Goal: Task Accomplishment & Management: Complete application form

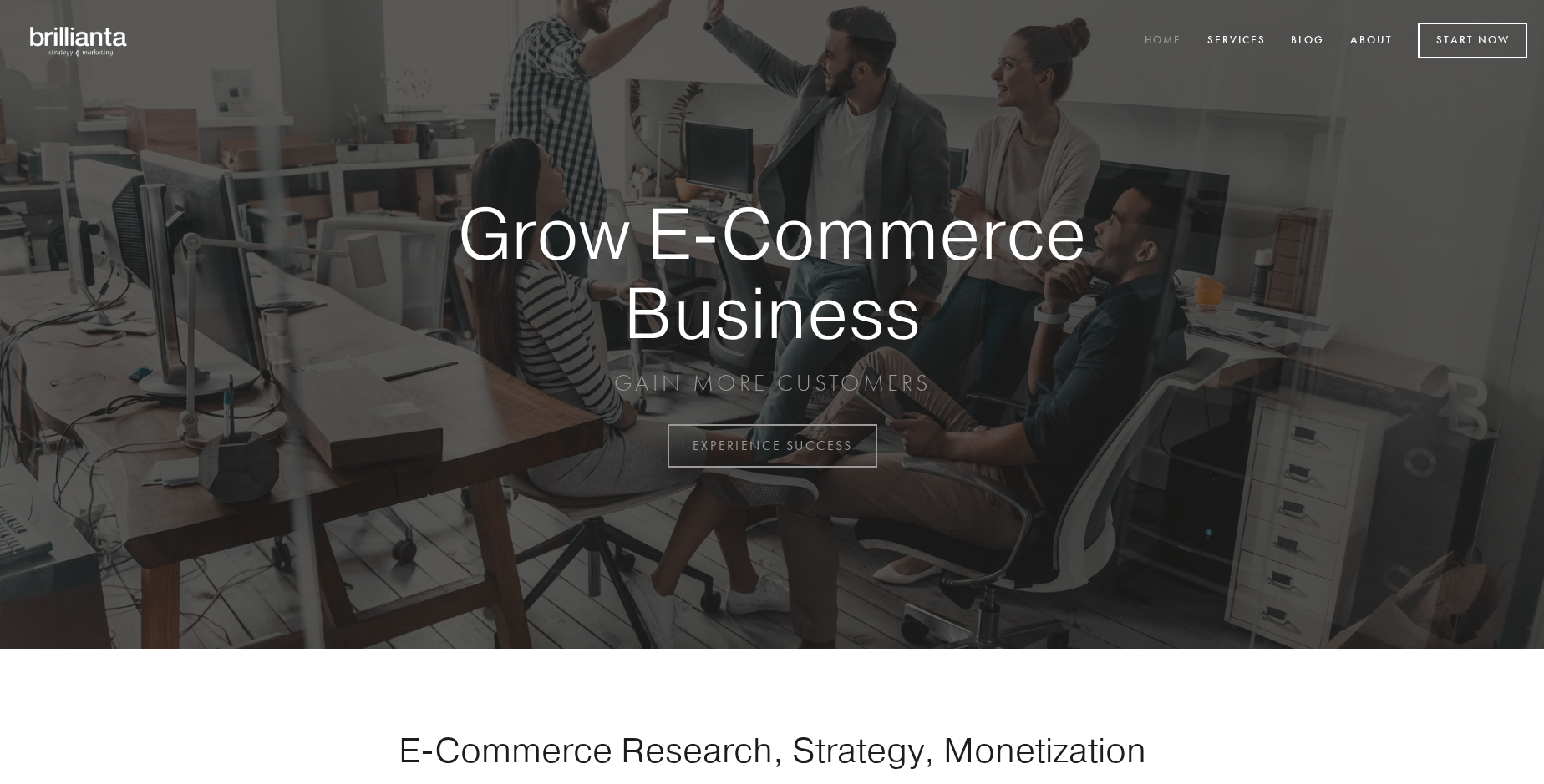
scroll to position [4378, 0]
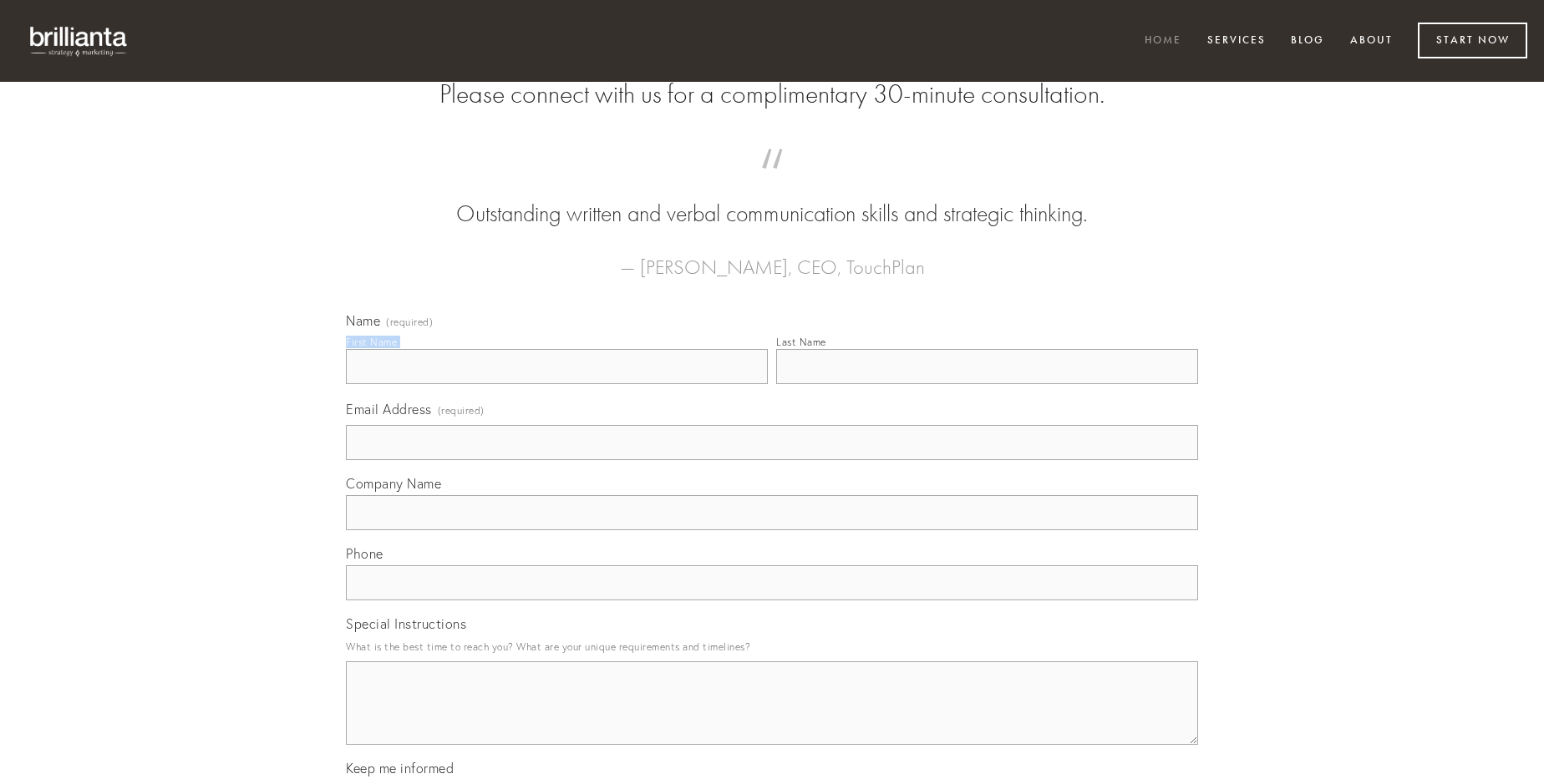
type input "[PERSON_NAME]"
click at [987, 384] on input "Last Name" at bounding box center [987, 366] width 421 height 35
type input "[PERSON_NAME]"
click at [772, 460] on input "Email Address (required)" at bounding box center [772, 442] width 852 height 35
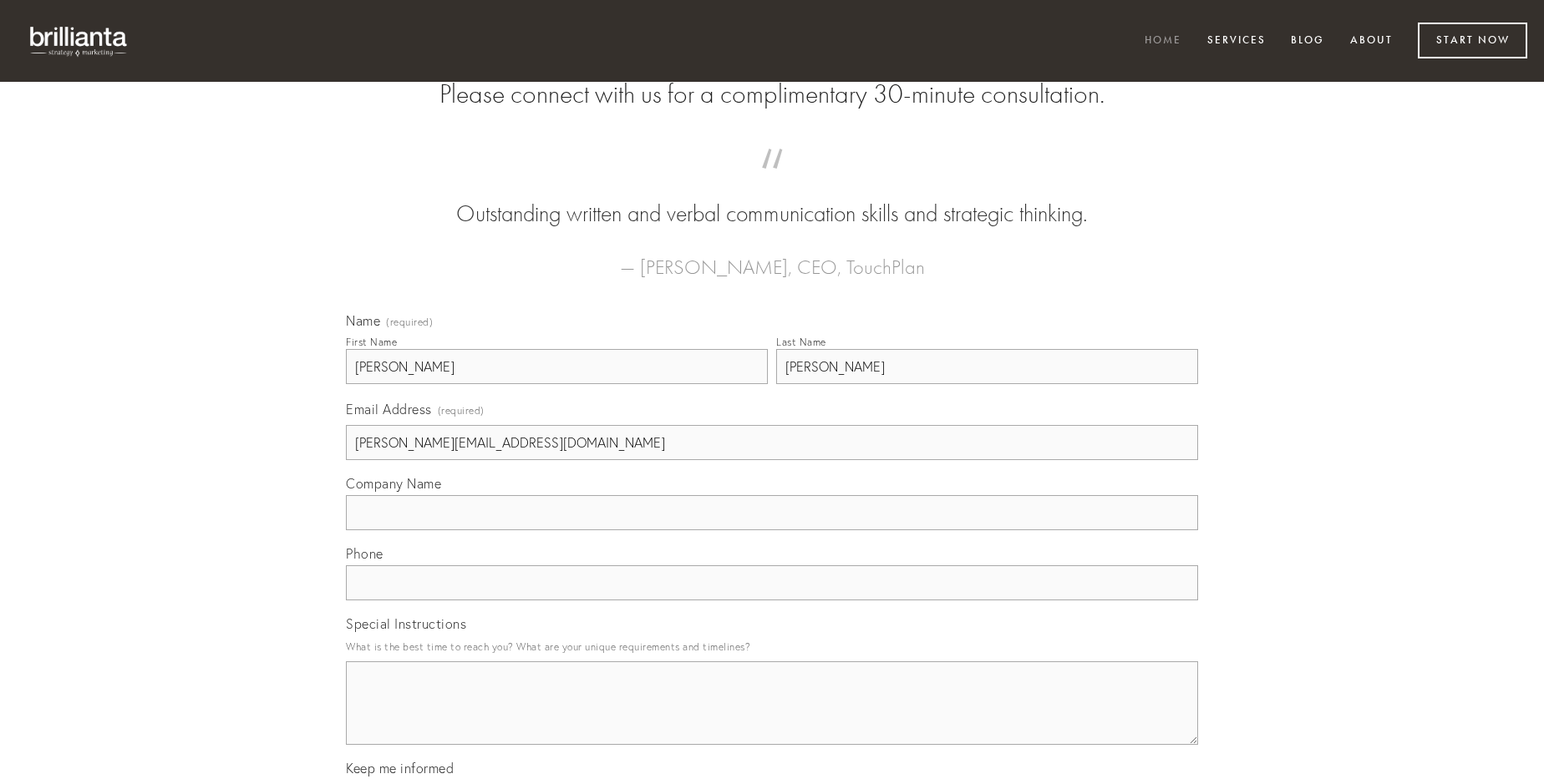
type input "[PERSON_NAME][EMAIL_ADDRESS][DOMAIN_NAME]"
click at [772, 530] on input "Company Name" at bounding box center [772, 513] width 852 height 35
type input "vae"
click at [772, 601] on input "text" at bounding box center [772, 582] width 852 height 35
click at [772, 718] on textarea "Special Instructions" at bounding box center [772, 704] width 852 height 84
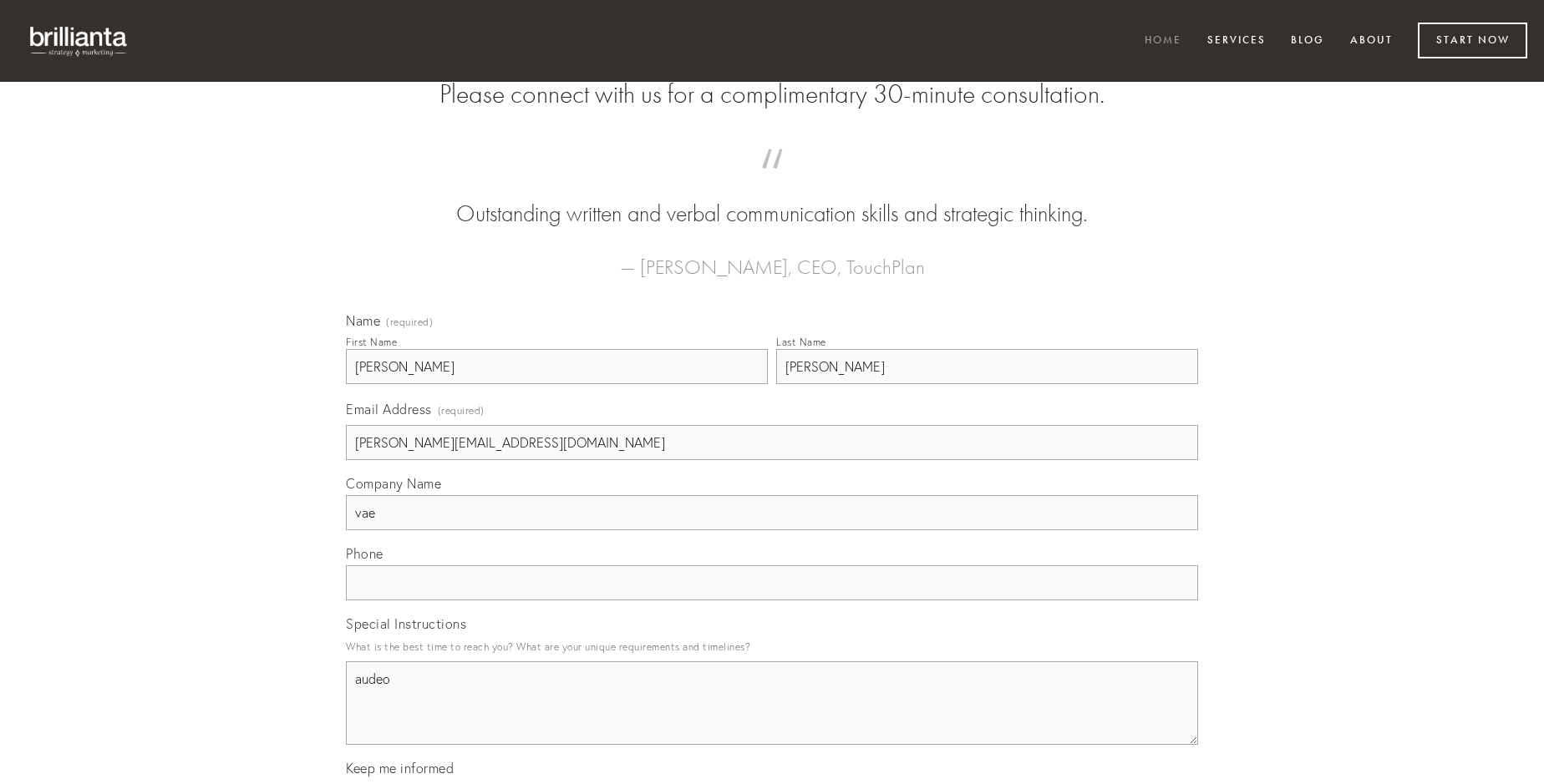
type textarea "audeo"
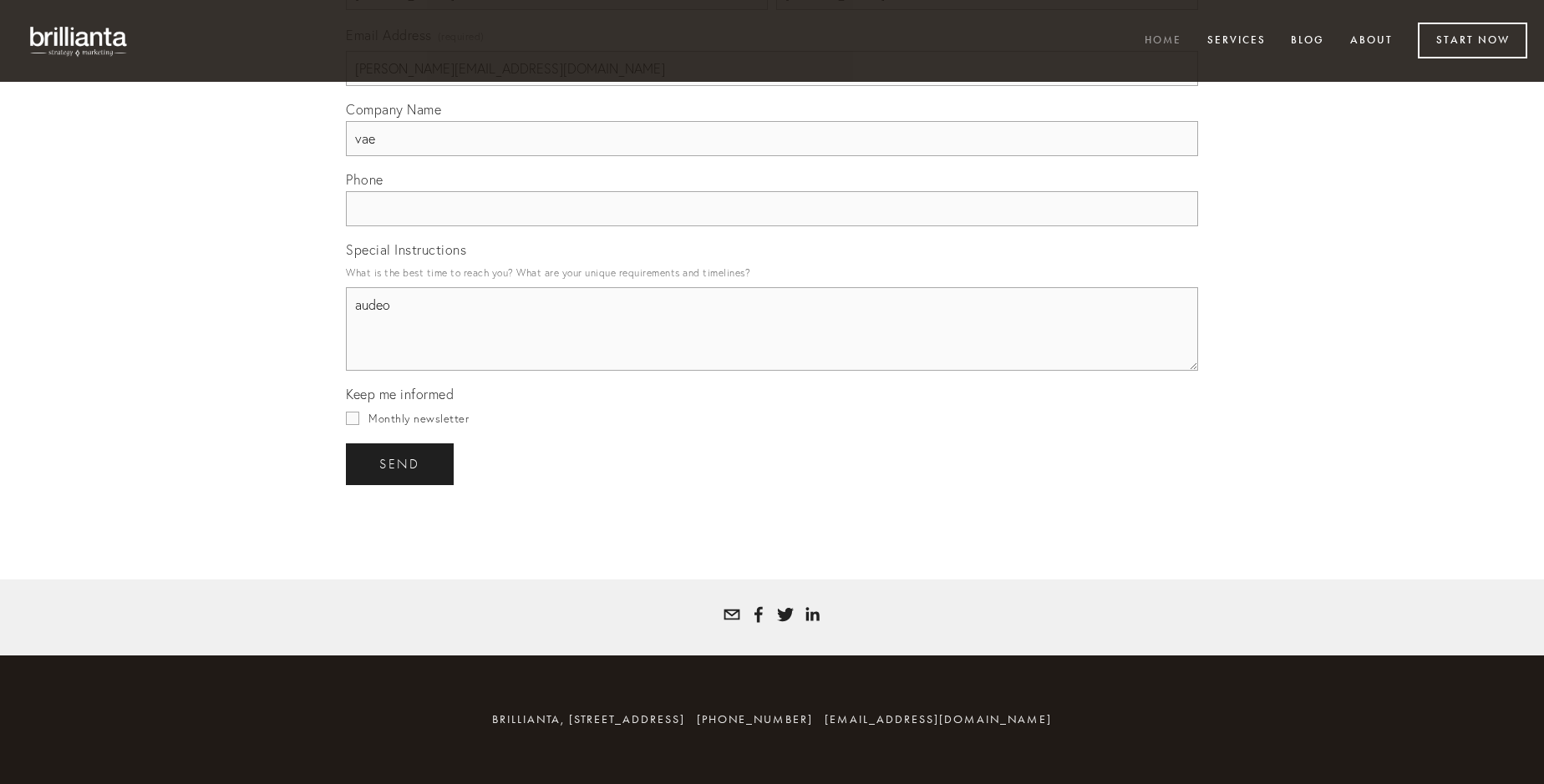
click at [401, 463] on span "send" at bounding box center [400, 464] width 41 height 15
